Goal: Transaction & Acquisition: Subscribe to service/newsletter

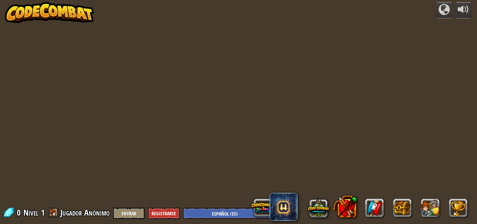
select select "es-ES"
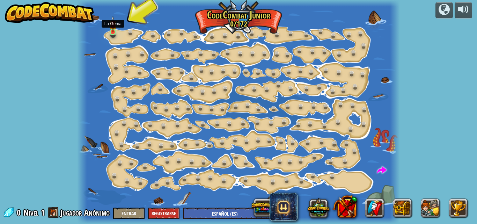
click at [115, 28] on img at bounding box center [112, 24] width 7 height 17
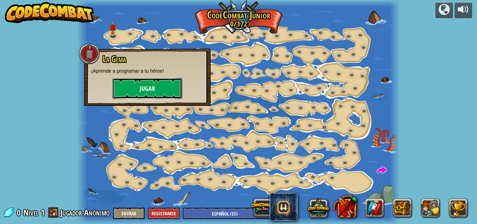
click at [154, 80] on button "Jugar" at bounding box center [148, 88] width 70 height 21
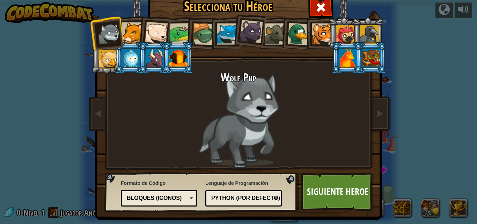
click at [132, 51] on div at bounding box center [131, 58] width 18 height 19
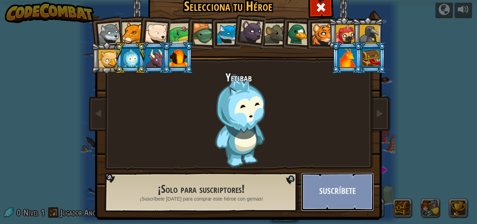
click at [328, 200] on button "Suscríbete" at bounding box center [337, 192] width 73 height 38
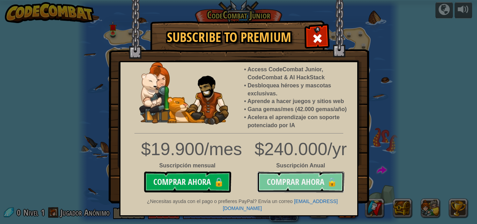
click at [278, 176] on button "Comprar ahora 🔒" at bounding box center [300, 182] width 87 height 21
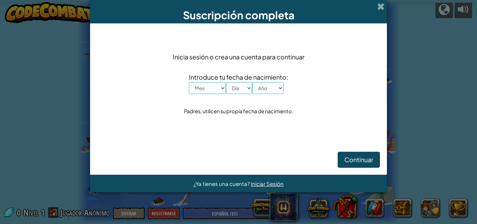
click at [381, 1] on div "Suscripción completa" at bounding box center [238, 11] width 297 height 23
click at [379, 7] on span at bounding box center [380, 6] width 7 height 7
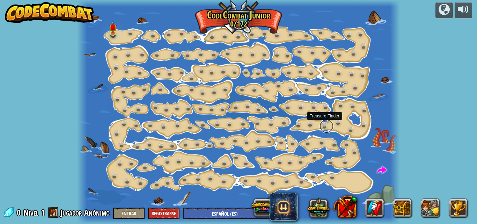
click at [326, 121] on link at bounding box center [327, 126] width 14 height 14
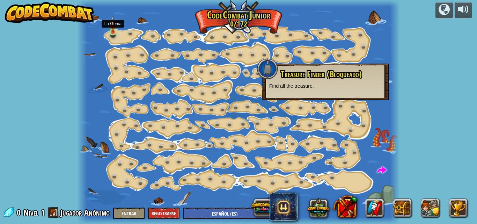
click at [109, 27] on img at bounding box center [112, 24] width 7 height 17
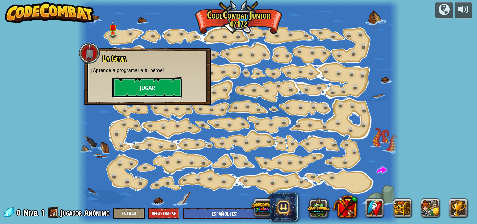
click at [166, 87] on button "Jugar" at bounding box center [148, 87] width 70 height 21
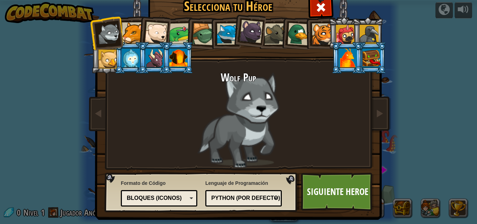
click at [269, 33] on div at bounding box center [275, 33] width 21 height 21
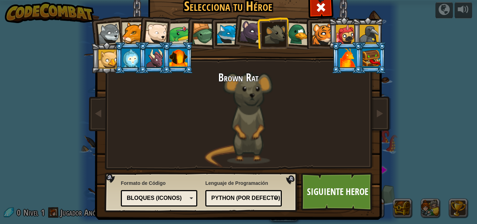
click at [174, 38] on div at bounding box center [181, 34] width 22 height 22
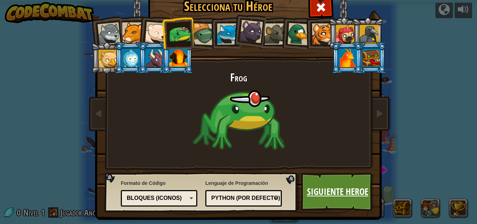
click at [338, 200] on link "Siguiente Heroe" at bounding box center [337, 192] width 73 height 38
